Goal: Task Accomplishment & Management: Use online tool/utility

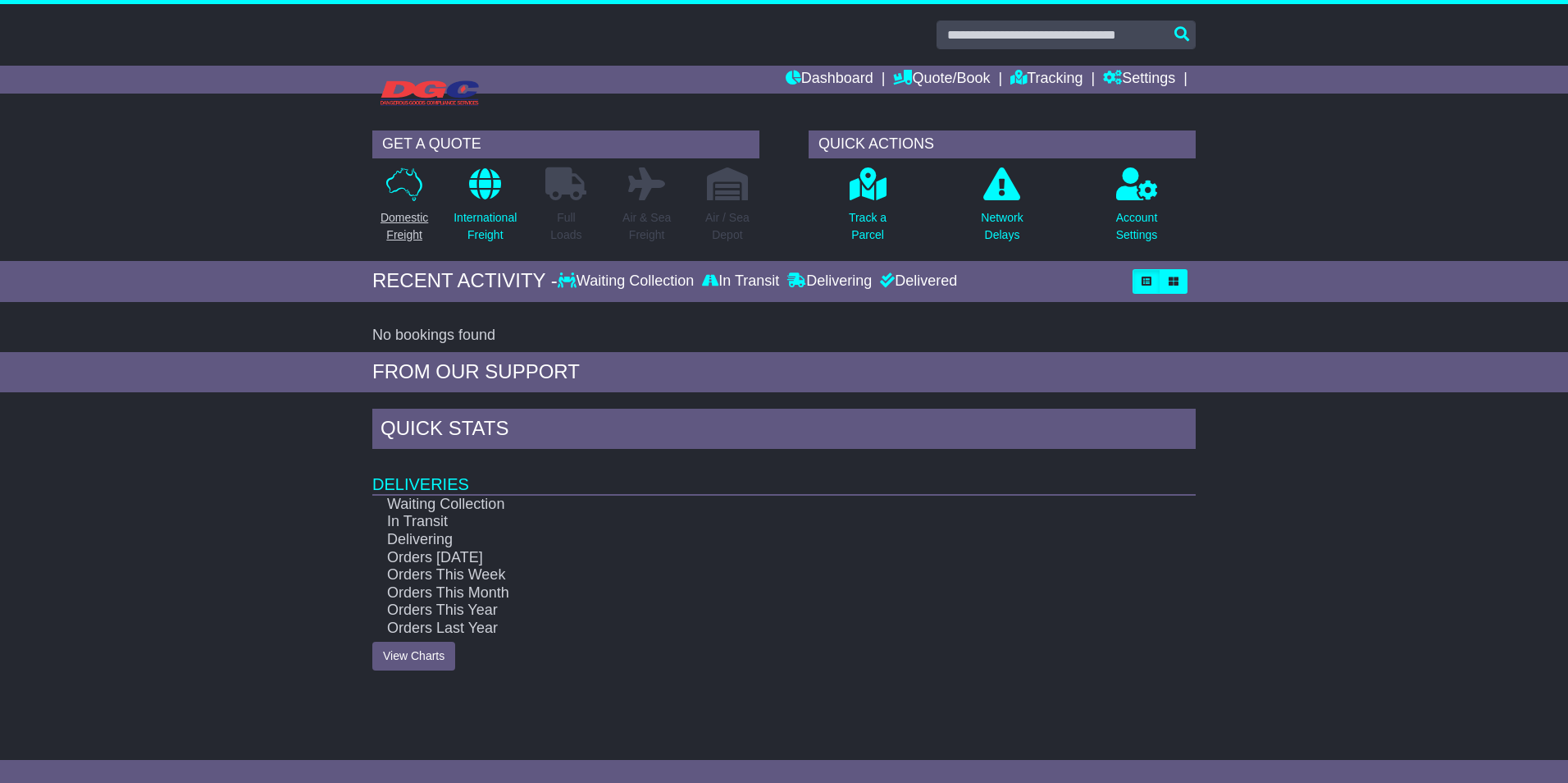
click at [413, 194] on icon at bounding box center [404, 184] width 36 height 34
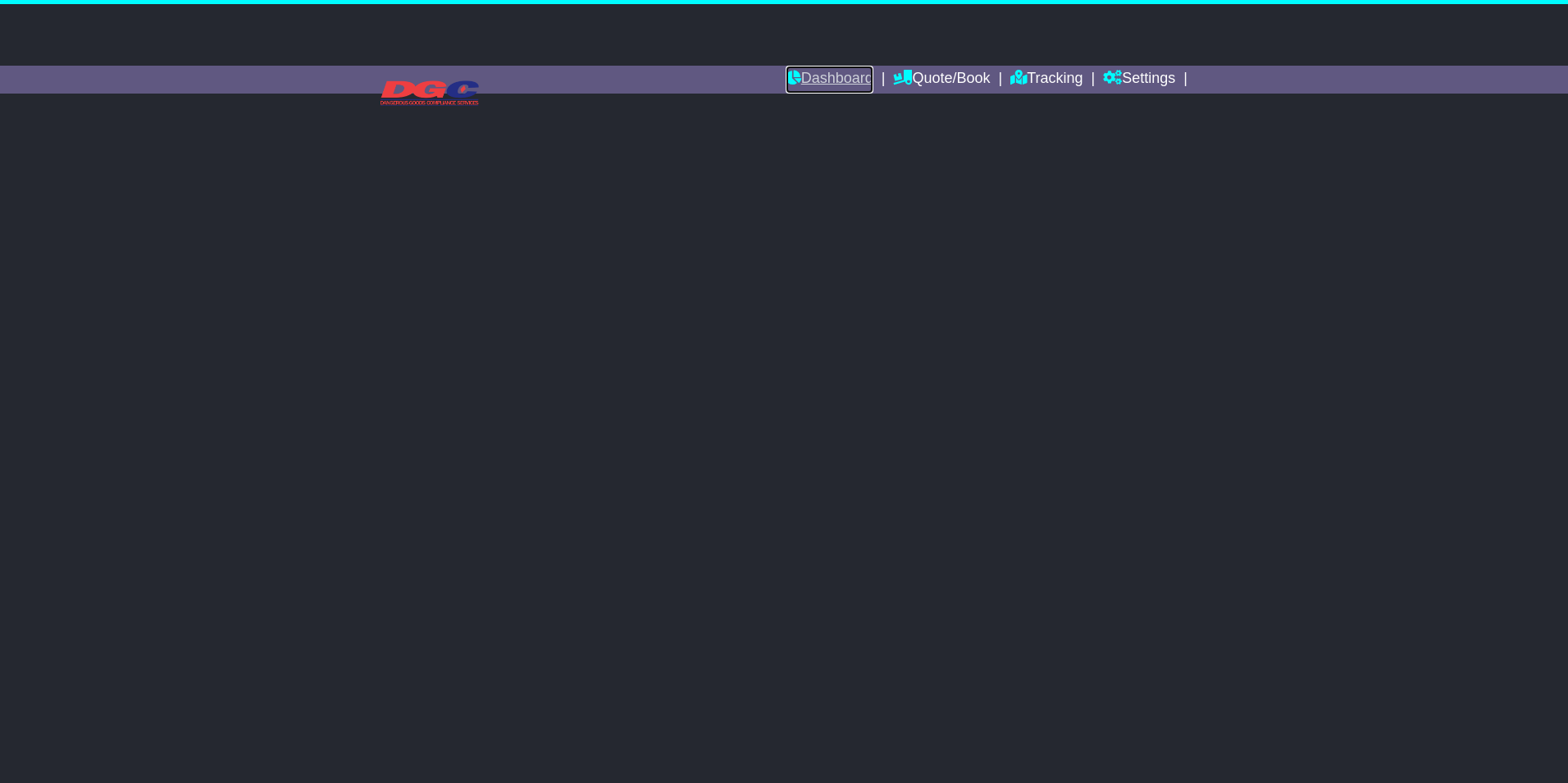
click at [839, 74] on link "Dashboard" at bounding box center [829, 79] width 88 height 28
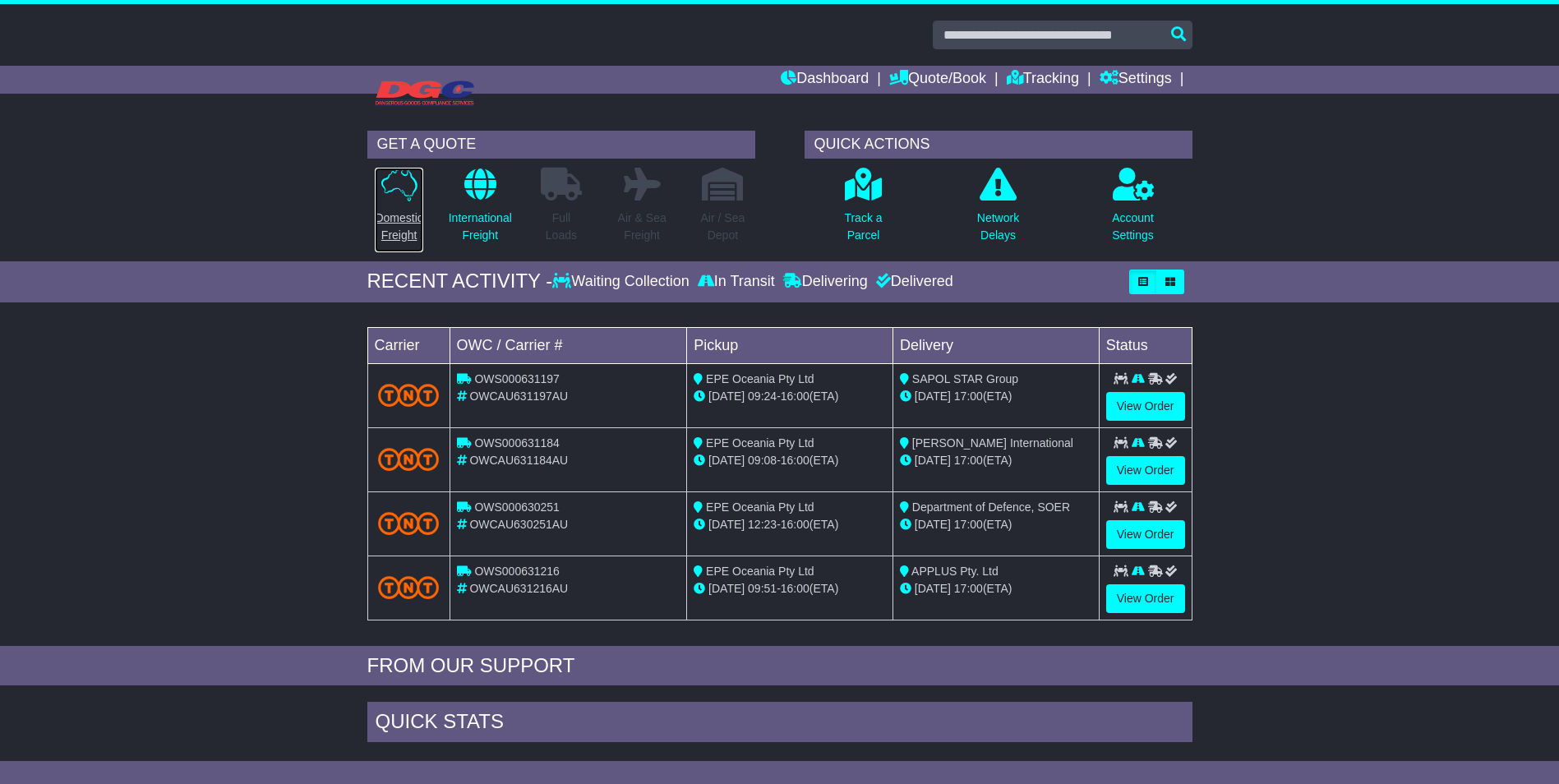
click at [397, 217] on p "Domestic Freight" at bounding box center [398, 226] width 47 height 35
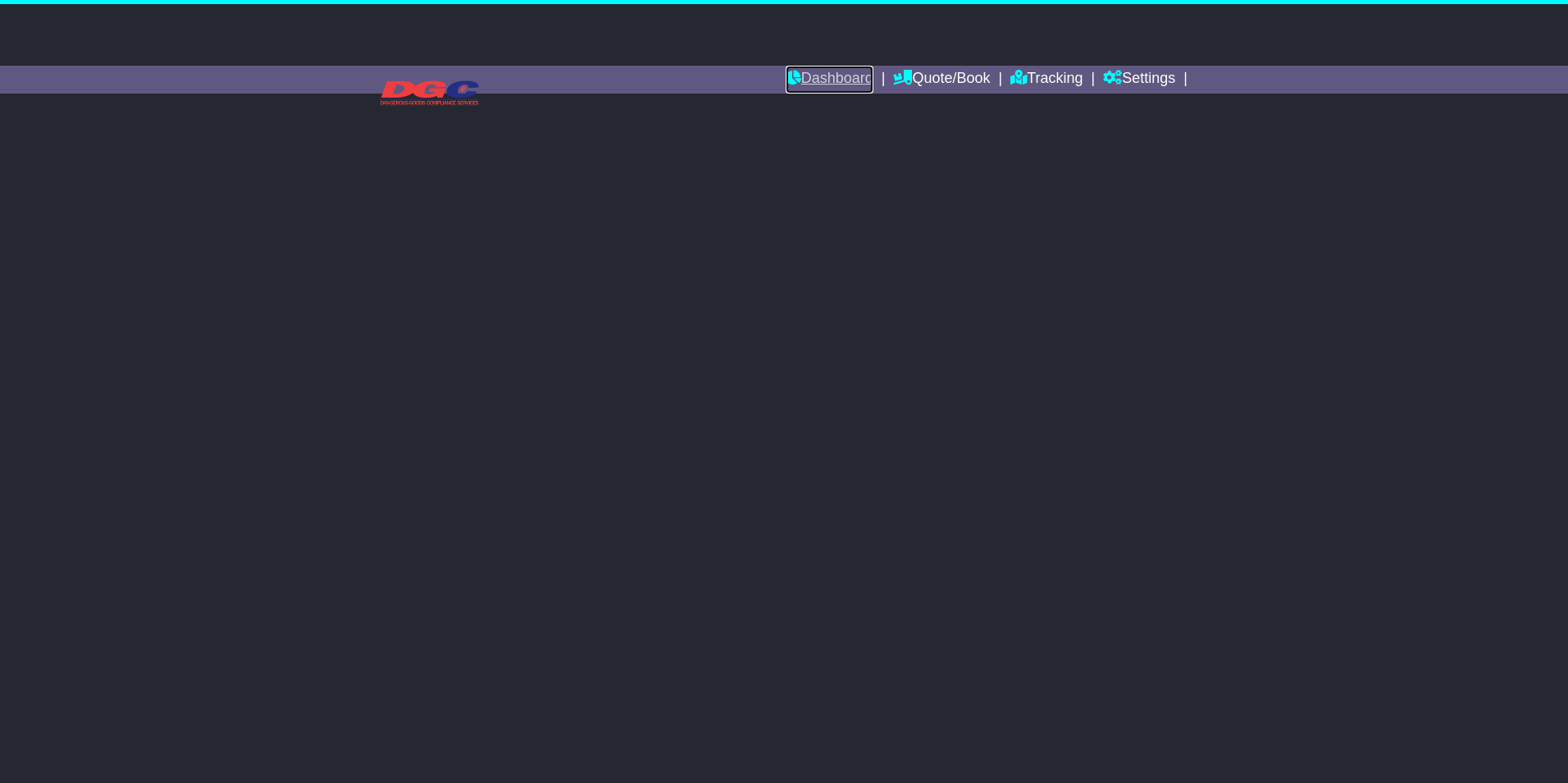
click at [847, 79] on link "Dashboard" at bounding box center [829, 79] width 88 height 28
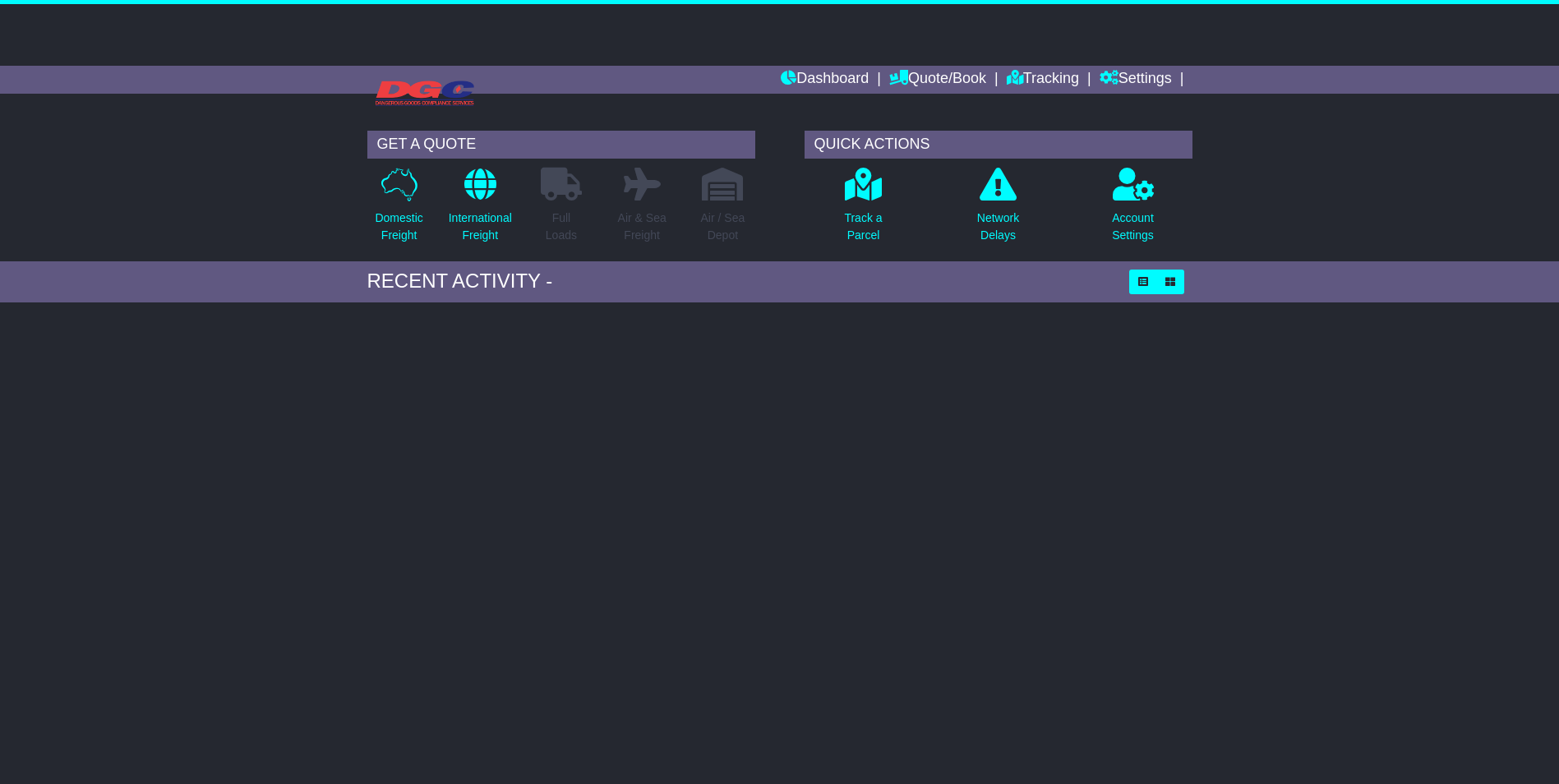
click at [425, 206] on div "Domestic Freight" at bounding box center [399, 210] width 80 height 86
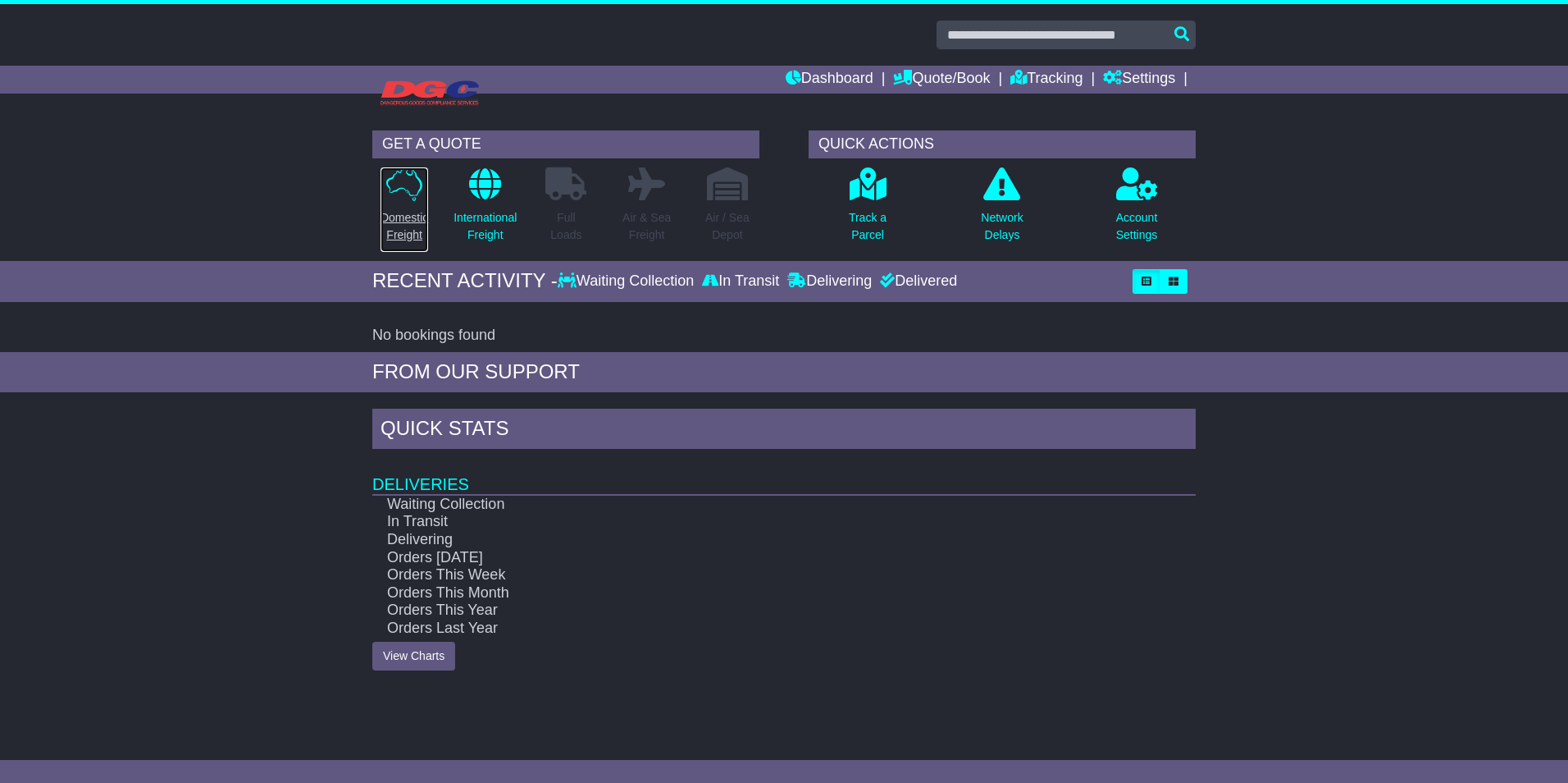
click at [400, 234] on p "Domestic Freight" at bounding box center [404, 226] width 47 height 35
